Goal: Use online tool/utility: Utilize a website feature to perform a specific function

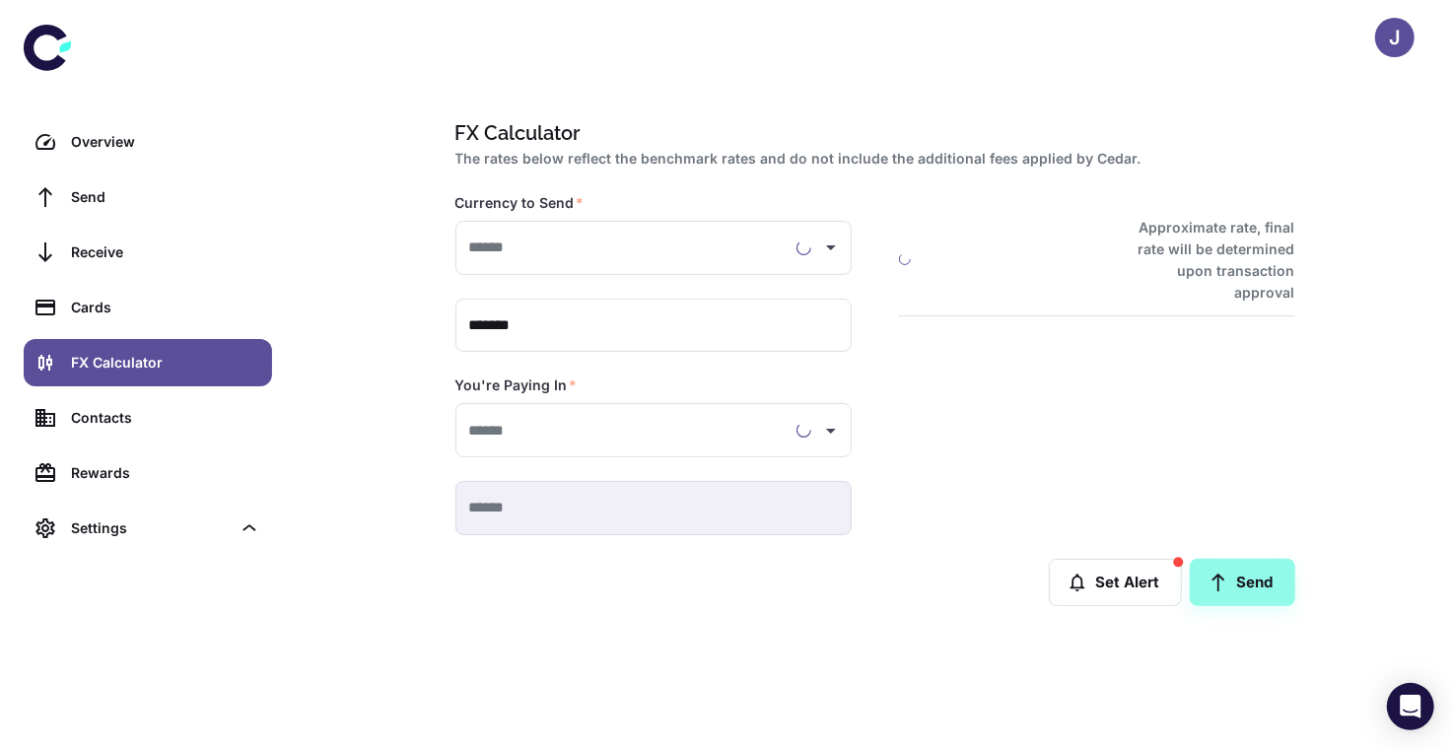
type input "**********"
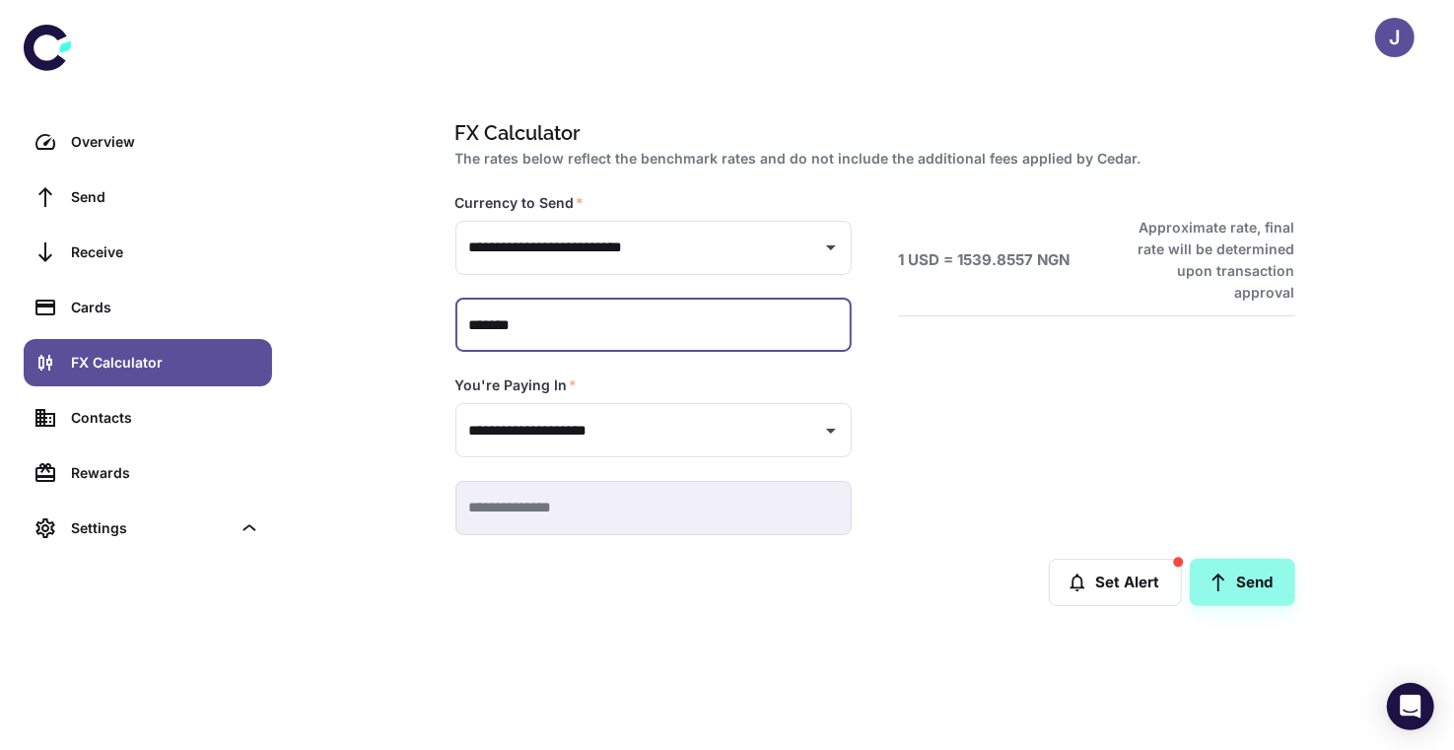
click at [673, 325] on input "*******" at bounding box center [654, 326] width 396 height 54
